Goal: Navigation & Orientation: Locate item on page

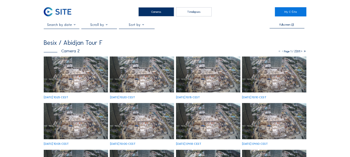
click at [61, 66] on img at bounding box center [76, 75] width 64 height 36
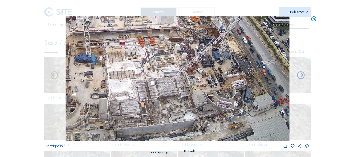
drag, startPoint x: 226, startPoint y: 122, endPoint x: 218, endPoint y: 60, distance: 62.4
click at [218, 60] on img at bounding box center [177, 79] width 224 height 126
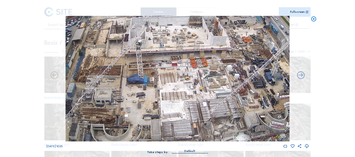
drag, startPoint x: 224, startPoint y: 64, endPoint x: 277, endPoint y: 84, distance: 56.8
click at [277, 84] on img at bounding box center [177, 79] width 224 height 126
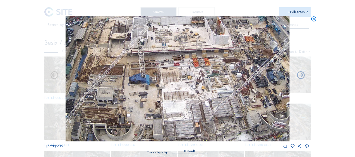
drag, startPoint x: 192, startPoint y: 96, endPoint x: 215, endPoint y: 84, distance: 25.6
click at [215, 84] on img at bounding box center [177, 79] width 224 height 126
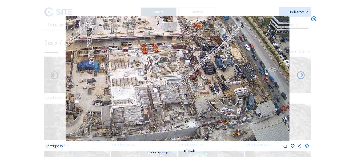
drag, startPoint x: 229, startPoint y: 64, endPoint x: 152, endPoint y: 64, distance: 77.5
click at [152, 64] on img at bounding box center [177, 79] width 224 height 126
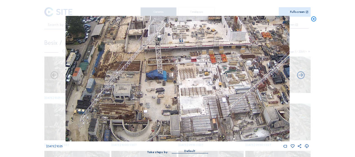
drag, startPoint x: 98, startPoint y: 93, endPoint x: 169, endPoint y: 101, distance: 71.7
click at [169, 101] on img at bounding box center [177, 79] width 224 height 126
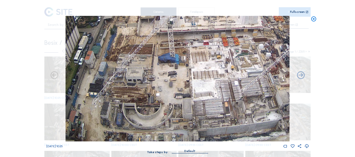
drag, startPoint x: 85, startPoint y: 120, endPoint x: 98, endPoint y: 96, distance: 26.2
click at [98, 96] on img at bounding box center [177, 79] width 224 height 126
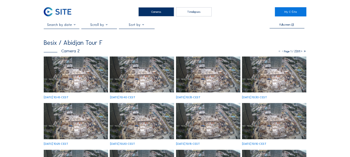
click at [69, 77] on img at bounding box center [76, 75] width 64 height 36
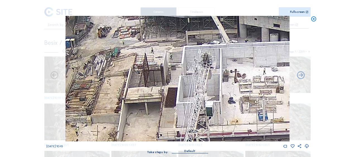
drag, startPoint x: 184, startPoint y: 126, endPoint x: 142, endPoint y: 77, distance: 63.8
click at [142, 77] on img at bounding box center [177, 79] width 224 height 126
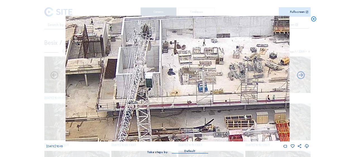
drag, startPoint x: 152, startPoint y: 68, endPoint x: 122, endPoint y: 56, distance: 32.1
click at [122, 56] on img at bounding box center [177, 79] width 224 height 126
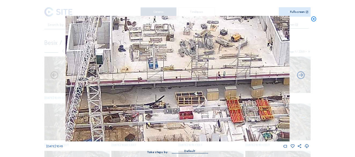
drag, startPoint x: 183, startPoint y: 74, endPoint x: 150, endPoint y: 62, distance: 35.1
click at [150, 62] on img at bounding box center [177, 79] width 224 height 126
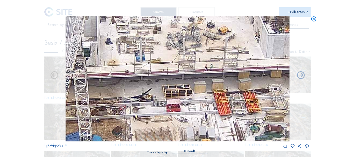
drag, startPoint x: 231, startPoint y: 108, endPoint x: 192, endPoint y: 65, distance: 57.2
click at [192, 64] on img at bounding box center [177, 79] width 224 height 126
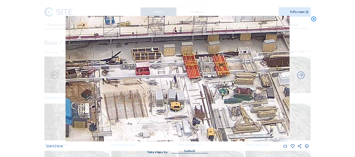
drag, startPoint x: 220, startPoint y: 101, endPoint x: 149, endPoint y: 35, distance: 97.8
click at [149, 35] on img at bounding box center [177, 79] width 224 height 126
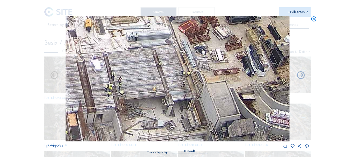
drag, startPoint x: 191, startPoint y: 87, endPoint x: 158, endPoint y: 62, distance: 41.7
click at [141, 44] on img at bounding box center [177, 79] width 224 height 126
drag, startPoint x: 169, startPoint y: 77, endPoint x: 127, endPoint y: 29, distance: 63.8
click at [127, 29] on img at bounding box center [177, 79] width 224 height 126
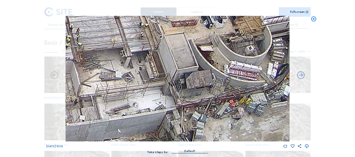
drag, startPoint x: 152, startPoint y: 68, endPoint x: 127, endPoint y: 43, distance: 34.9
click at [127, 43] on img at bounding box center [177, 79] width 224 height 126
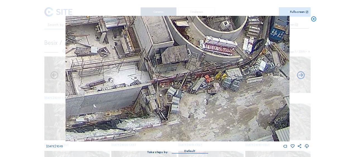
drag, startPoint x: 159, startPoint y: 105, endPoint x: 126, endPoint y: 85, distance: 38.5
click at [128, 86] on img at bounding box center [177, 79] width 224 height 126
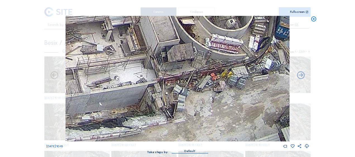
drag, startPoint x: 107, startPoint y: 108, endPoint x: 167, endPoint y: 74, distance: 69.1
click at [167, 74] on img at bounding box center [177, 79] width 224 height 126
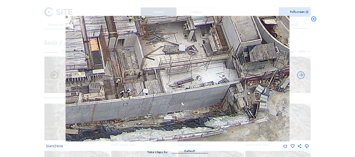
drag, startPoint x: 153, startPoint y: 91, endPoint x: 173, endPoint y: 82, distance: 22.0
click at [175, 80] on img at bounding box center [177, 79] width 224 height 126
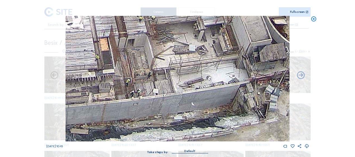
click at [156, 101] on img at bounding box center [177, 79] width 224 height 126
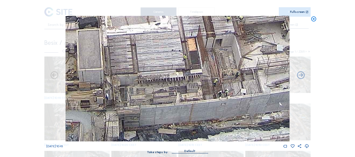
click at [168, 80] on img at bounding box center [177, 79] width 224 height 126
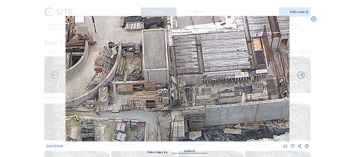
drag, startPoint x: 75, startPoint y: 111, endPoint x: 142, endPoint y: 89, distance: 70.5
click at [141, 89] on img at bounding box center [177, 79] width 224 height 126
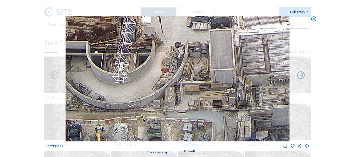
click at [166, 80] on img at bounding box center [177, 79] width 224 height 126
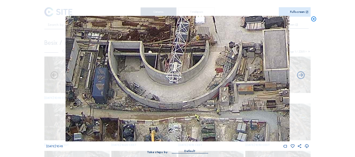
drag, startPoint x: 140, startPoint y: 105, endPoint x: 153, endPoint y: 91, distance: 19.3
click at [153, 91] on img at bounding box center [177, 79] width 224 height 126
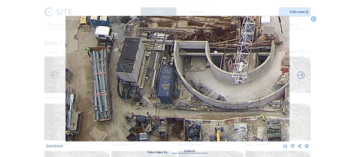
drag, startPoint x: 119, startPoint y: 106, endPoint x: 168, endPoint y: 86, distance: 52.8
click at [168, 86] on img at bounding box center [177, 79] width 224 height 126
